Goal: Information Seeking & Learning: Learn about a topic

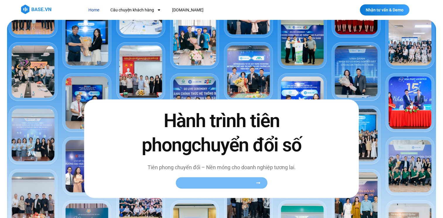
drag, startPoint x: 0, startPoint y: 0, endPoint x: 222, endPoint y: 184, distance: 288.6
click at [222, 184] on span "Xem toàn bộ câu chuyện khách hàng" at bounding box center [219, 183] width 72 height 4
click at [259, 182] on icon at bounding box center [258, 183] width 4 height 4
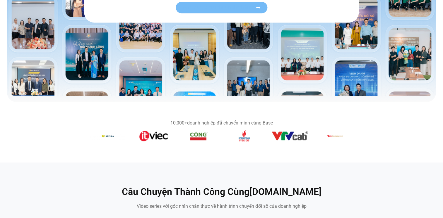
scroll to position [59, 0]
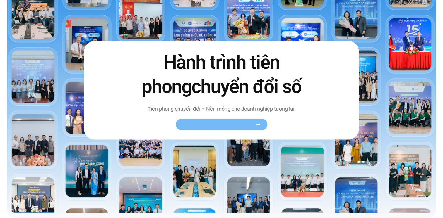
click at [257, 124] on icon at bounding box center [258, 124] width 4 height 4
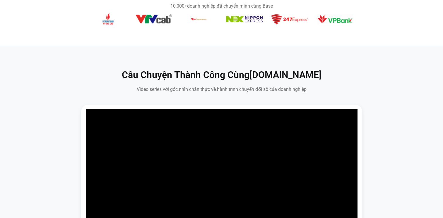
scroll to position [410, 0]
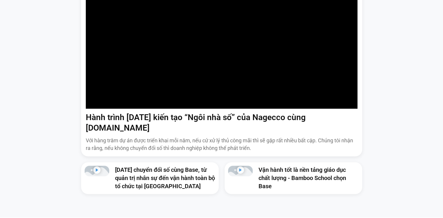
click at [147, 169] on link "[DATE] chuyển đổi số cùng Base, từ quản trị nhân sự đến vận hành toàn bộ tổ chứ…" at bounding box center [165, 177] width 100 height 23
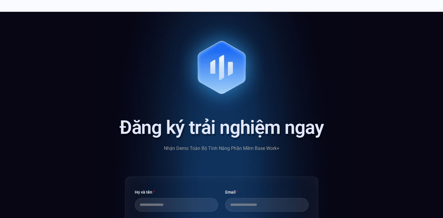
scroll to position [527, 0]
